Goal: Transaction & Acquisition: Purchase product/service

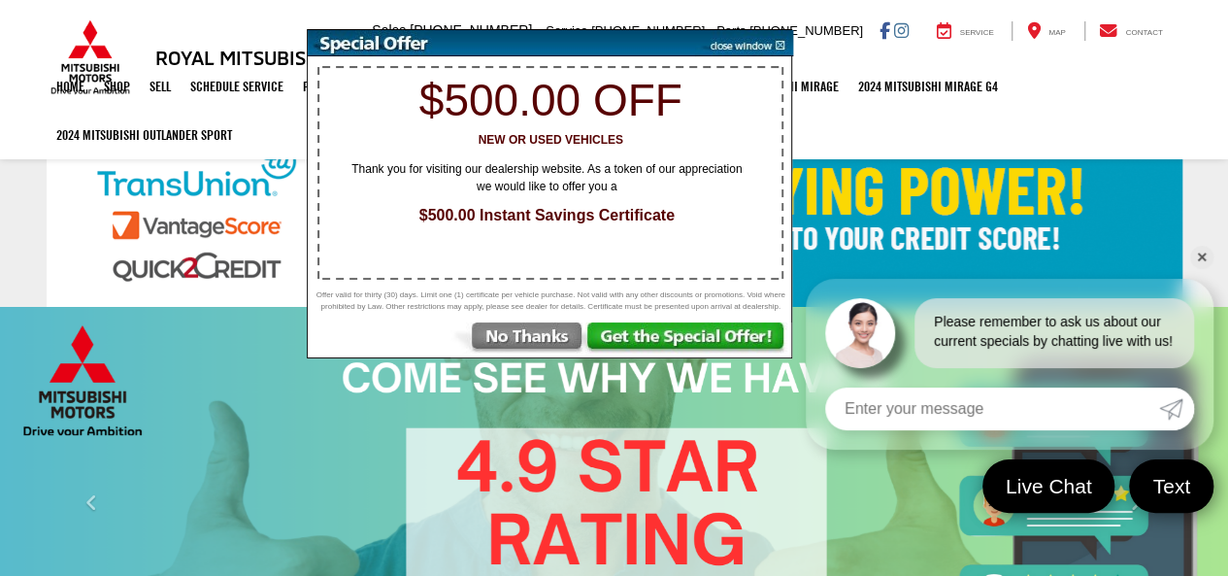
click at [307, 475] on img "carousel slide number 2 of 10" at bounding box center [614, 503] width 1228 height 393
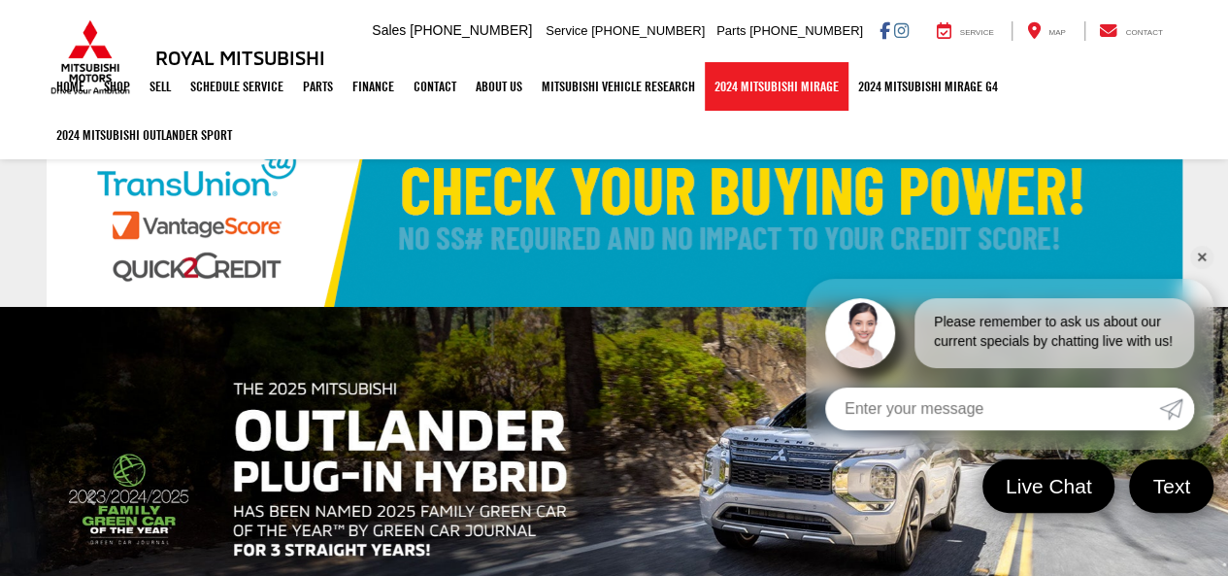
click at [732, 94] on link "2024 Mitsubishi Mirage" at bounding box center [777, 86] width 144 height 49
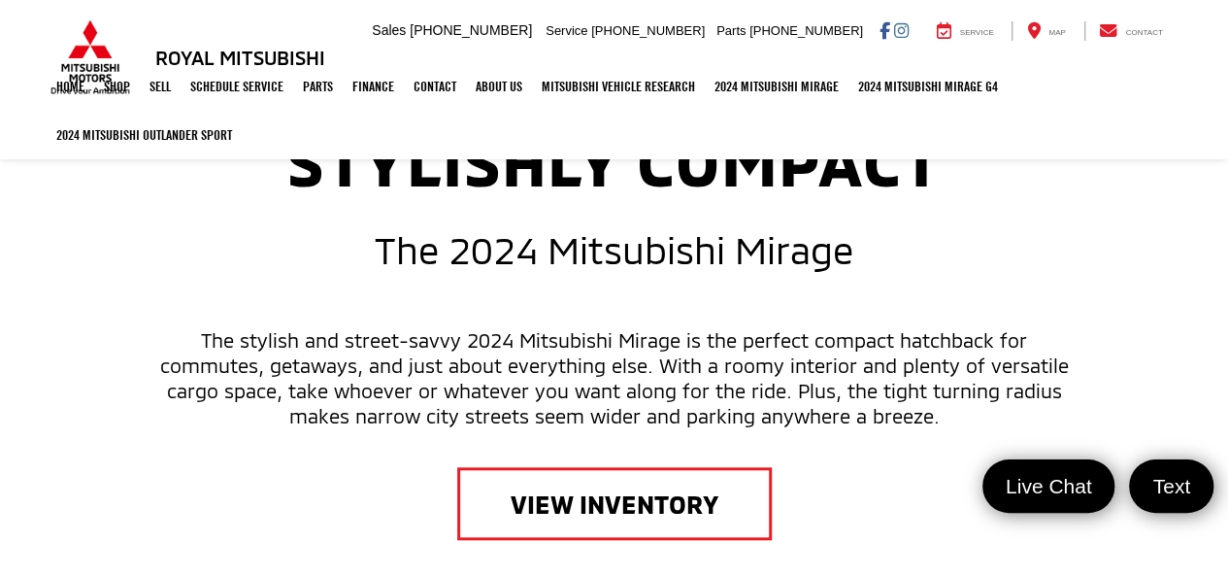
scroll to position [777, 0]
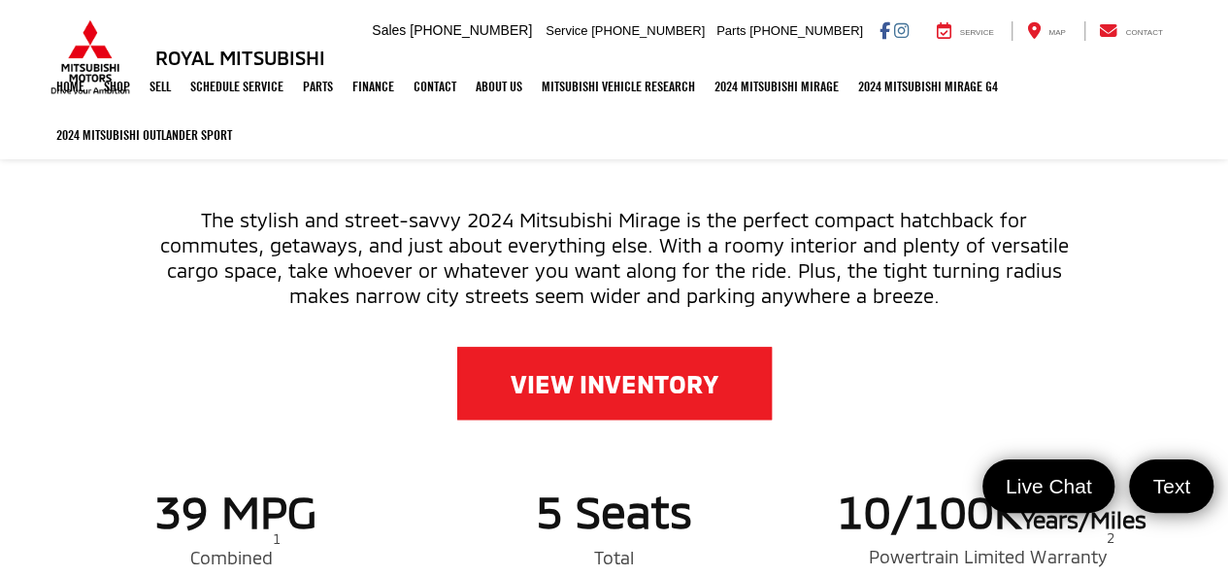
click at [593, 399] on link "VIEW INVENTORY" at bounding box center [614, 383] width 315 height 73
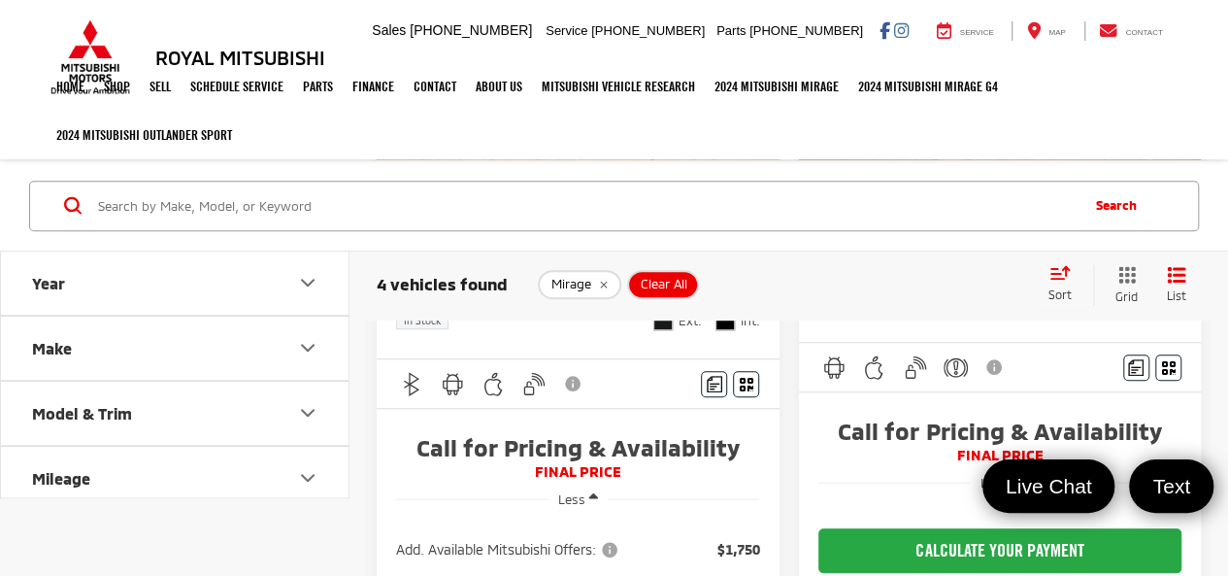
scroll to position [583, 0]
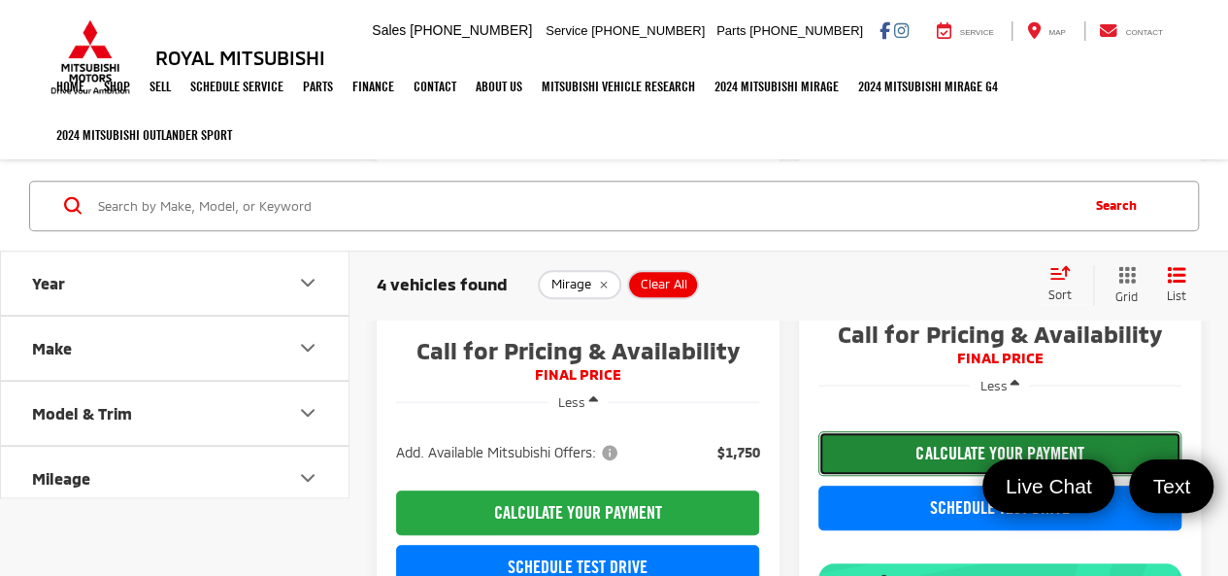
click at [864, 446] on button "CALCULATE YOUR PAYMENT" at bounding box center [1000, 453] width 363 height 45
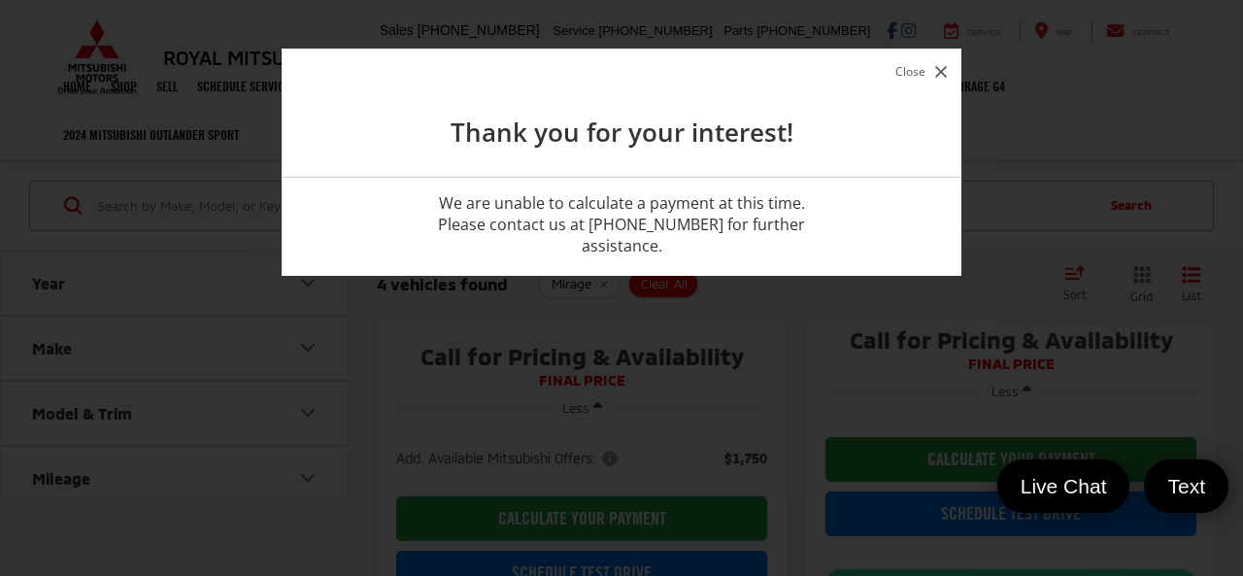
click at [933, 71] on button "Close" at bounding box center [920, 71] width 61 height 26
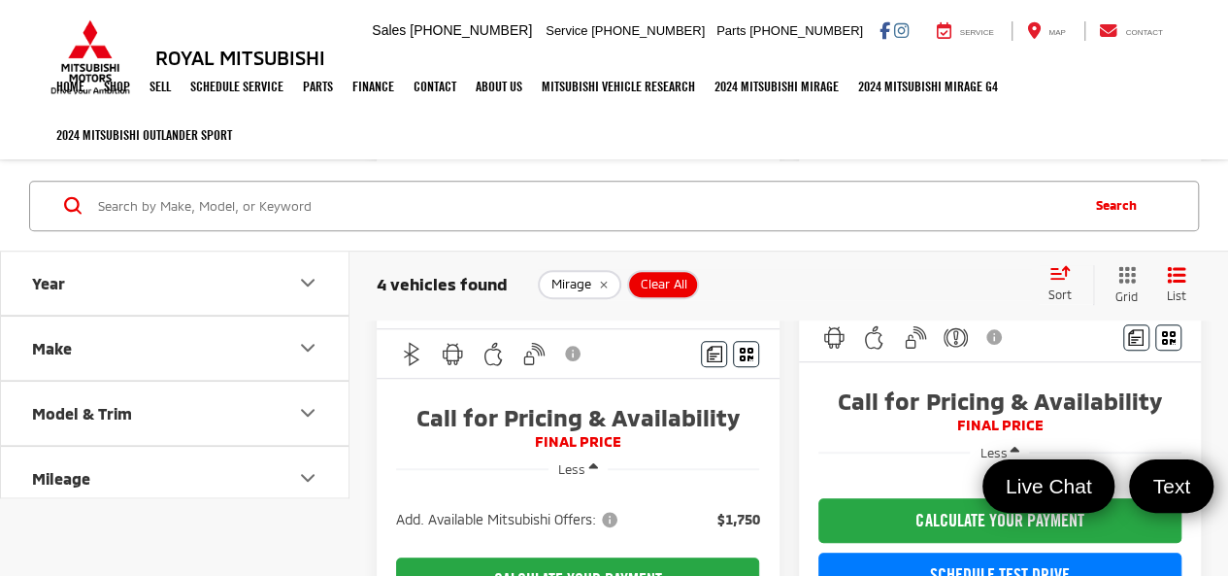
scroll to position [486, 0]
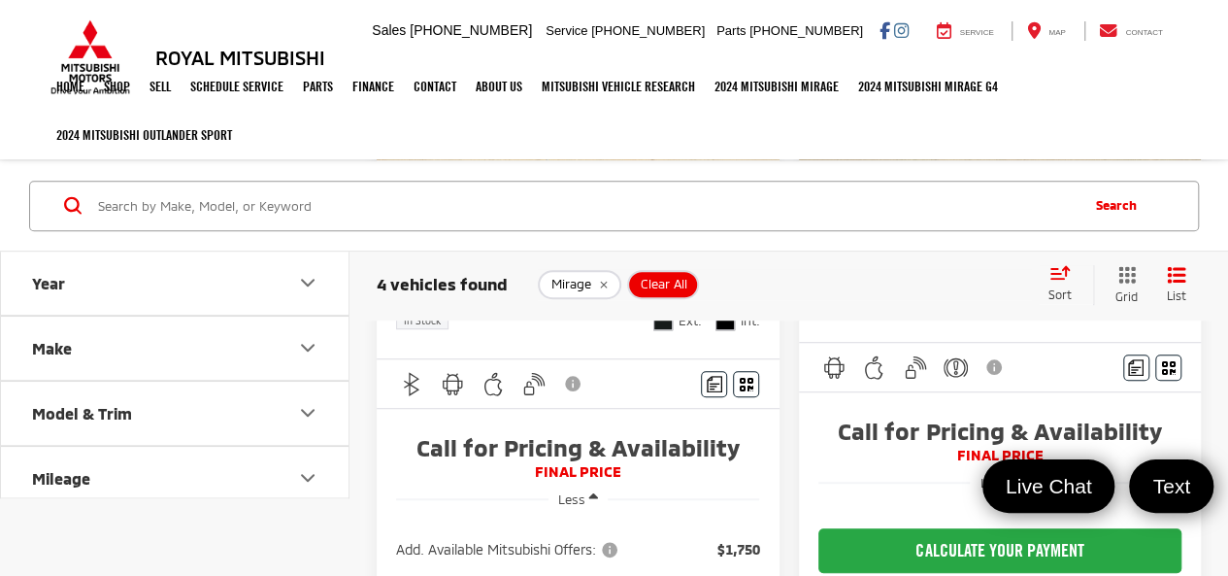
click at [216, 278] on button "Year" at bounding box center [176, 282] width 350 height 63
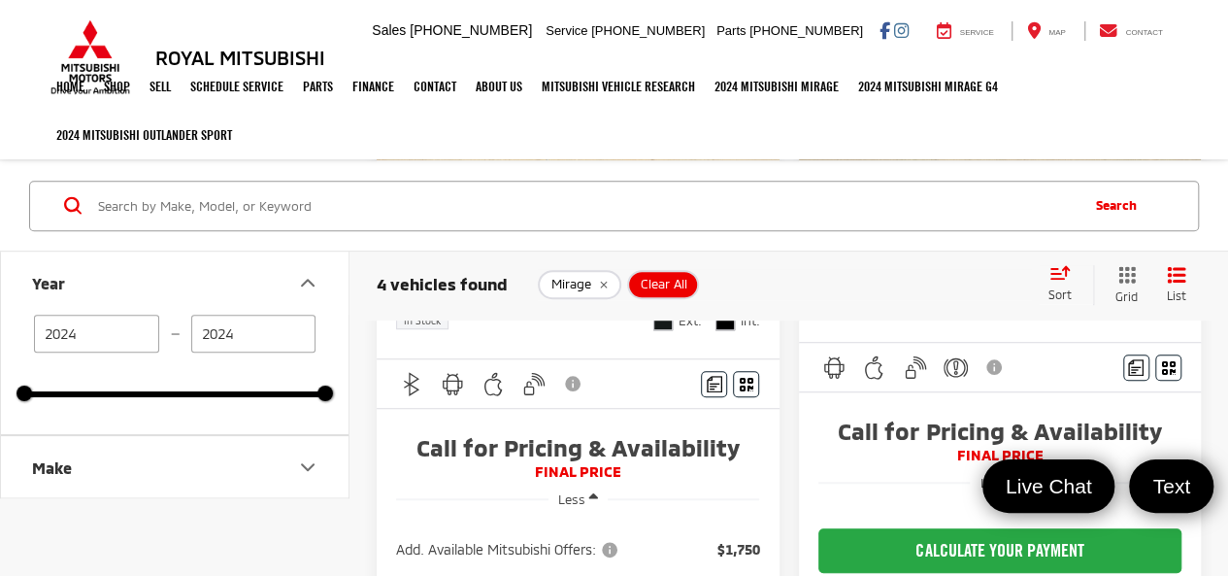
click at [192, 465] on button "Make" at bounding box center [176, 467] width 350 height 63
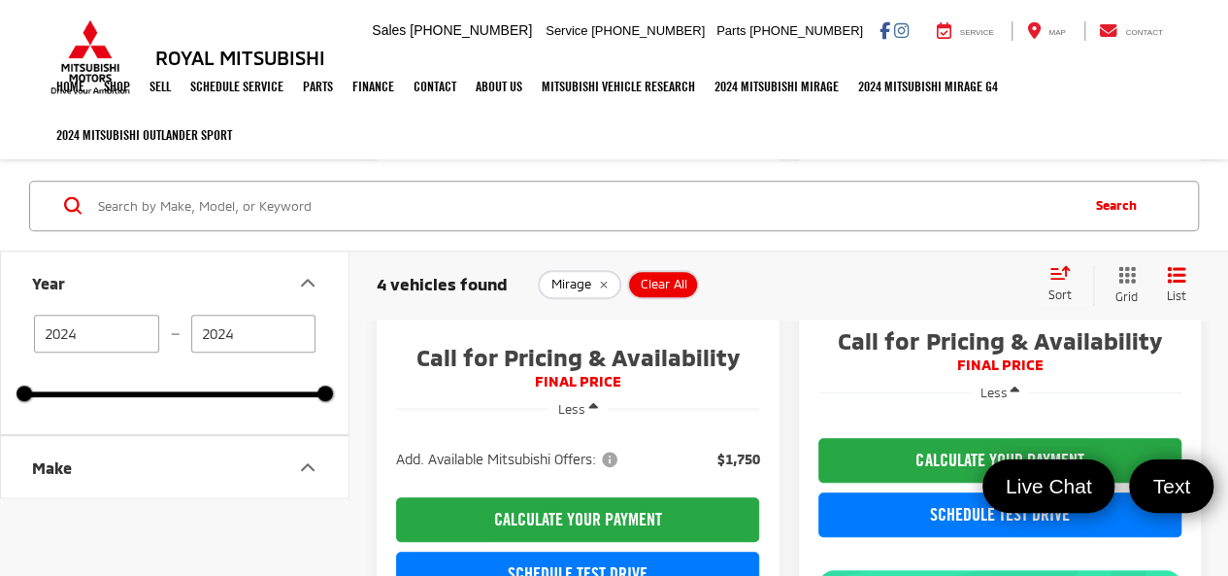
scroll to position [680, 0]
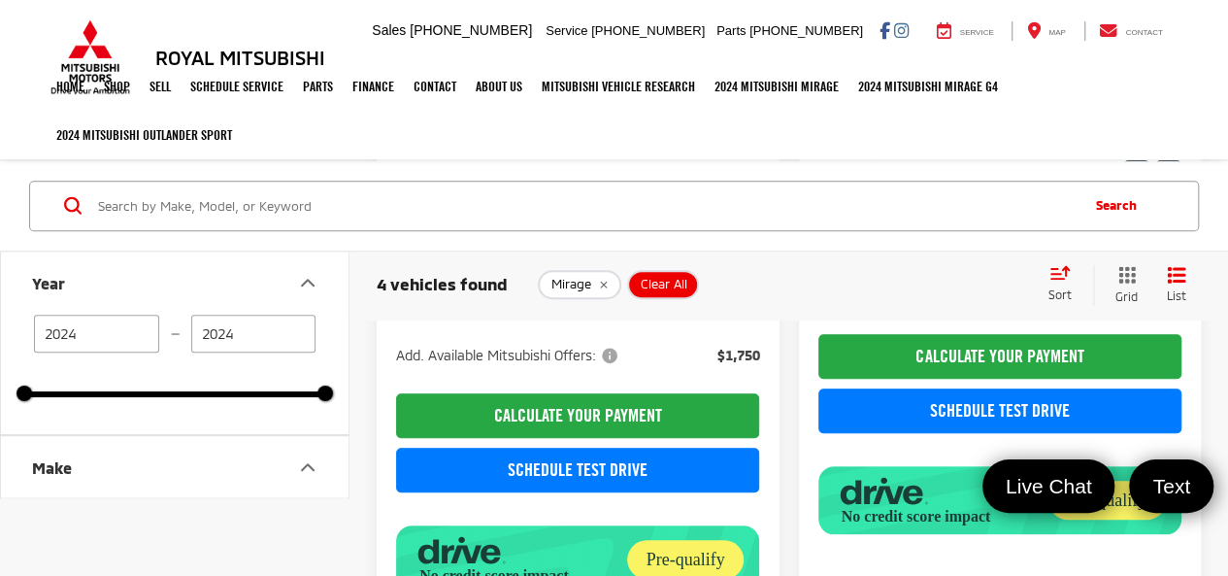
click at [225, 471] on button "Make" at bounding box center [176, 467] width 350 height 63
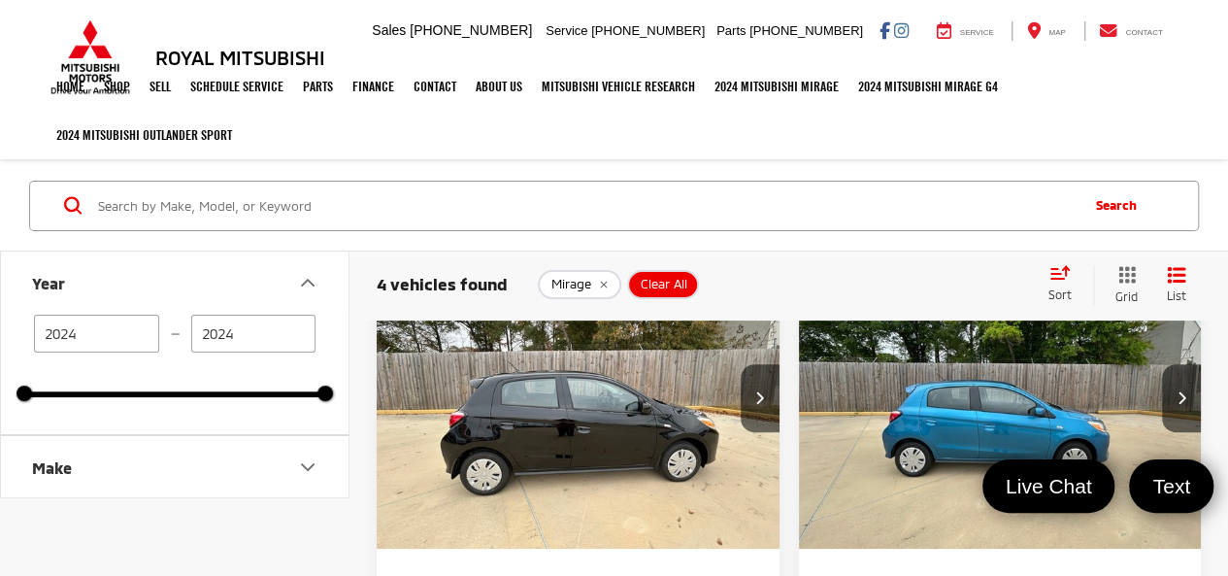
scroll to position [0, 0]
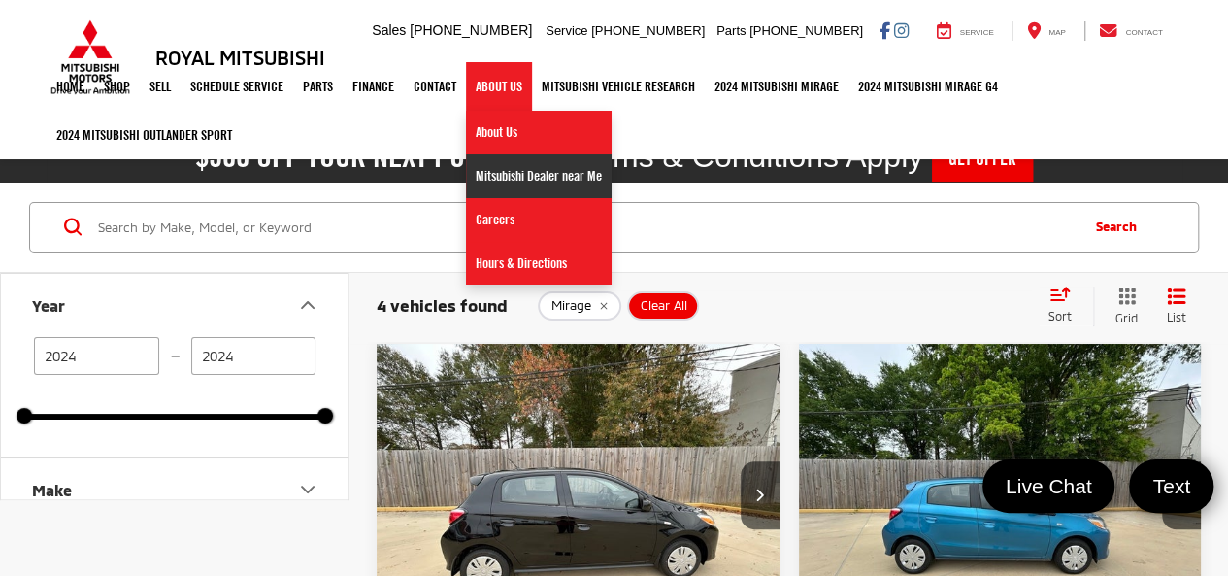
click at [514, 169] on link "Mitsubishi Dealer near Me" at bounding box center [539, 176] width 146 height 44
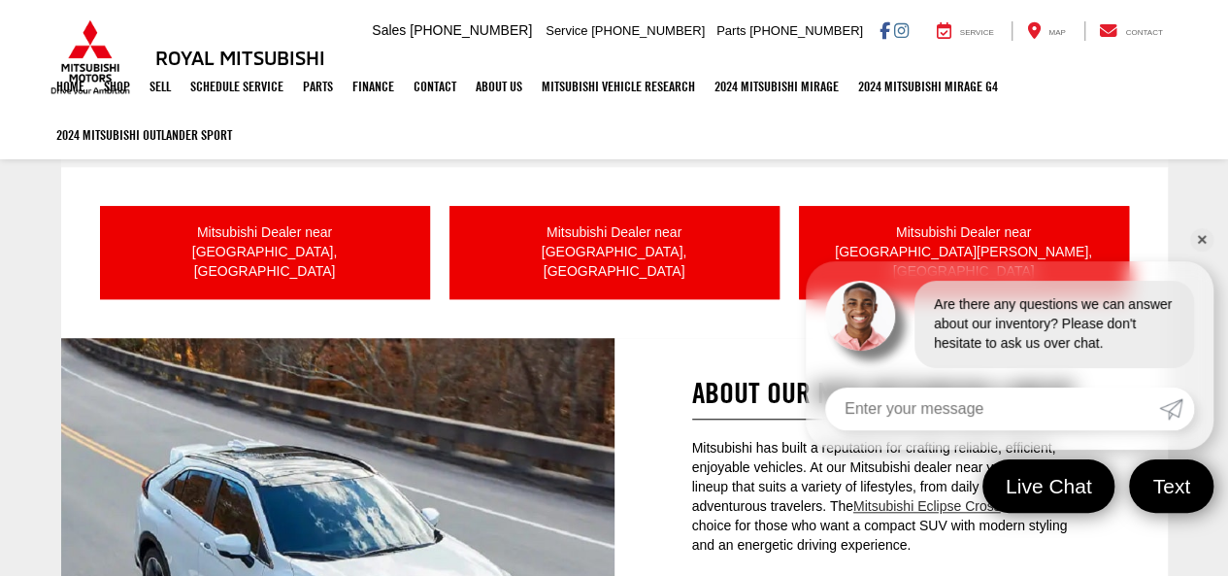
scroll to position [486, 0]
